Goal: Transaction & Acquisition: Purchase product/service

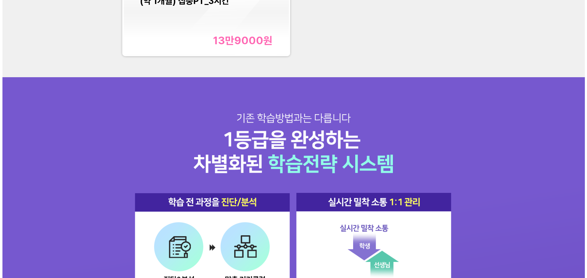
scroll to position [794, 0]
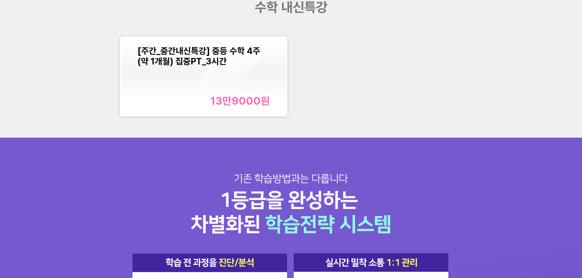
click at [170, 69] on div "[주간_중간내신특강] 중등 수학 4주(약 1개월) 집중PT_3시간 13만9000 원" at bounding box center [204, 77] width 132 height 62
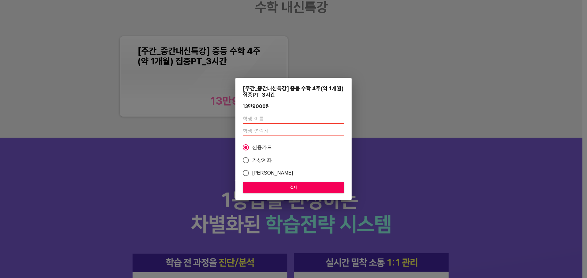
click at [265, 163] on span "가상계좌" at bounding box center [262, 160] width 20 height 7
click at [252, 163] on input "가상계좌" at bounding box center [245, 160] width 13 height 13
radio input "true"
click at [289, 191] on span "결제" at bounding box center [294, 188] width 92 height 8
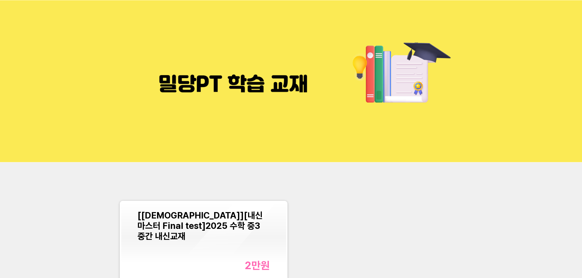
drag, startPoint x: 0, startPoint y: 0, endPoint x: 204, endPoint y: 210, distance: 293.0
click at [204, 210] on div "[[DEMOGRAPHIC_DATA]][내신마스터 Final test]2025 수학 중3 중간 내신교재 2만 원" at bounding box center [203, 241] width 165 height 78
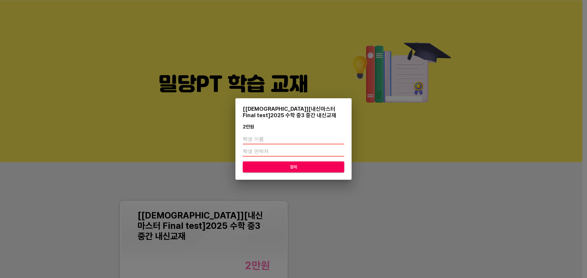
click at [359, 214] on div "[[DEMOGRAPHIC_DATA]][내신마스터 Final test]2025 수학 중3 중간 내신교재 2만 원 결제" at bounding box center [293, 139] width 587 height 278
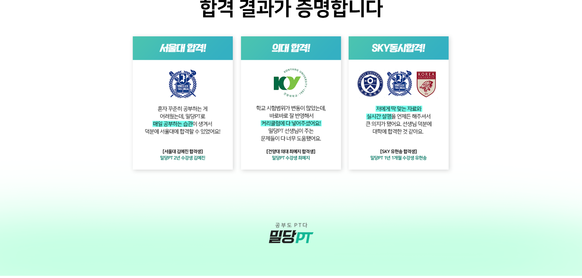
scroll to position [989, 0]
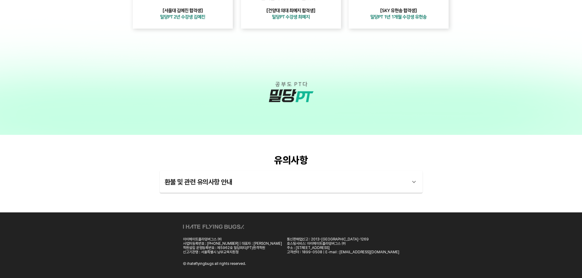
click at [272, 185] on div "환불 및 관련 유의사항 안내" at bounding box center [286, 182] width 242 height 15
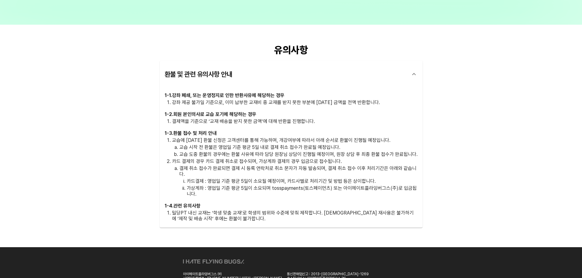
scroll to position [1135, 0]
